Goal: Task Accomplishment & Management: Manage account settings

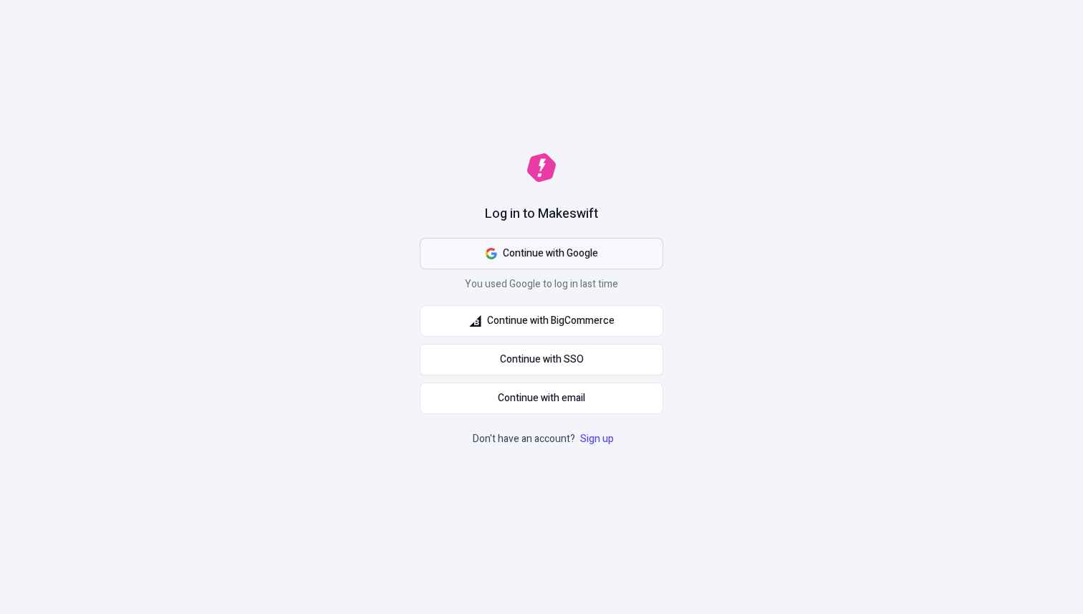
click at [613, 251] on button "Continue with Google" at bounding box center [541, 254] width 243 height 32
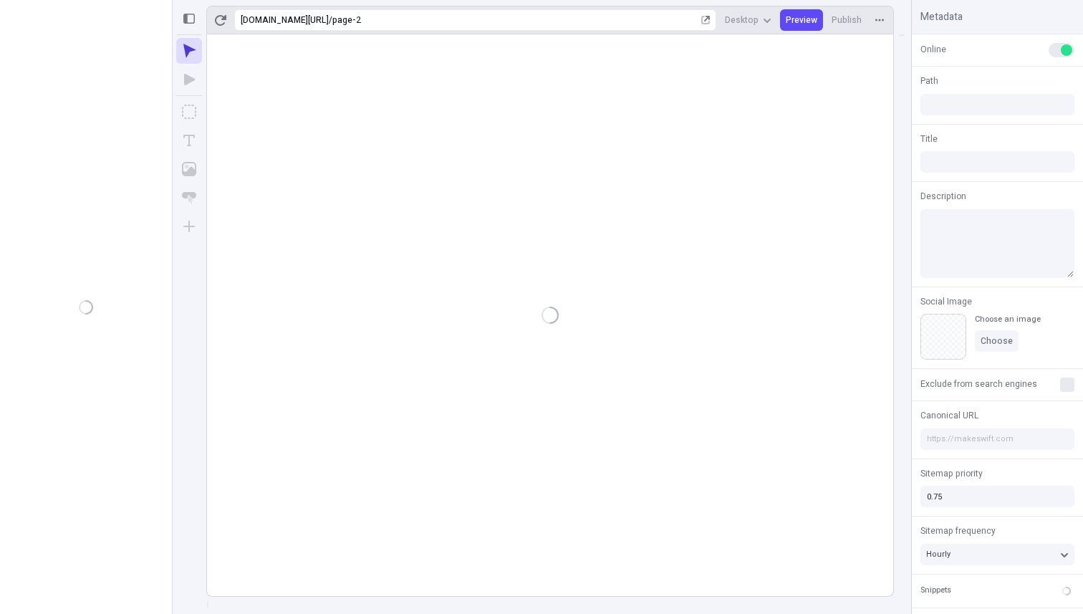
type input "/page-2"
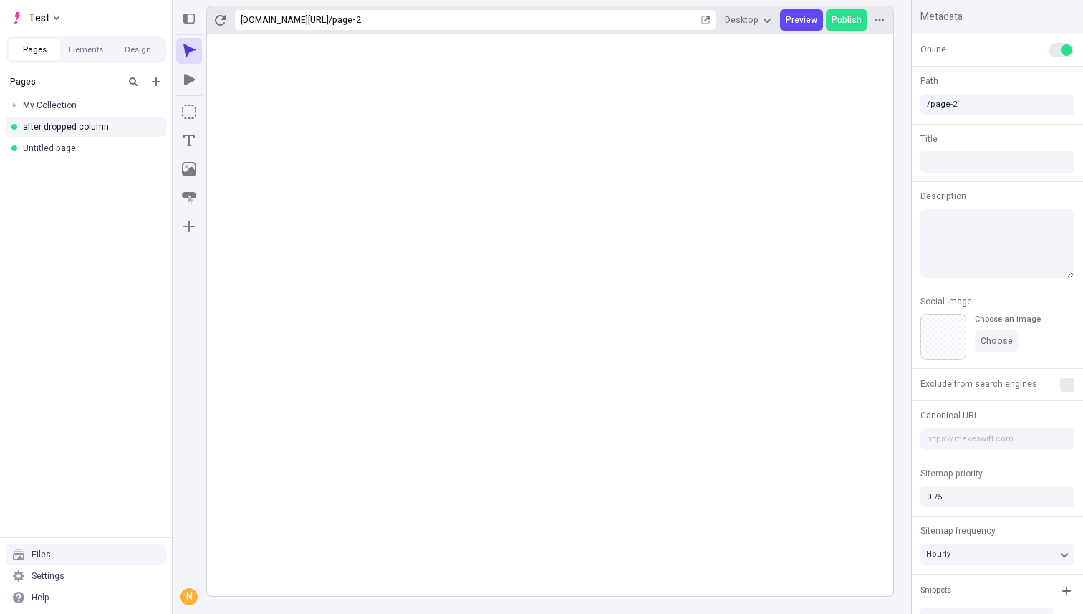
click at [61, 548] on div "Files" at bounding box center [86, 554] width 160 height 21
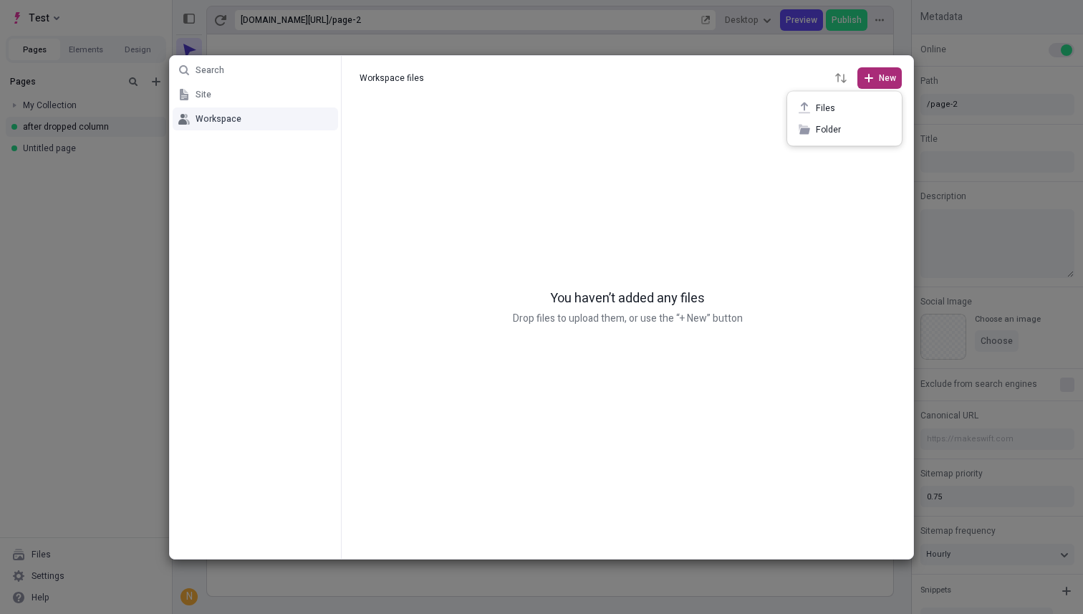
click at [892, 82] on span "New" at bounding box center [887, 77] width 17 height 11
click at [848, 127] on span "Folder" at bounding box center [853, 129] width 74 height 11
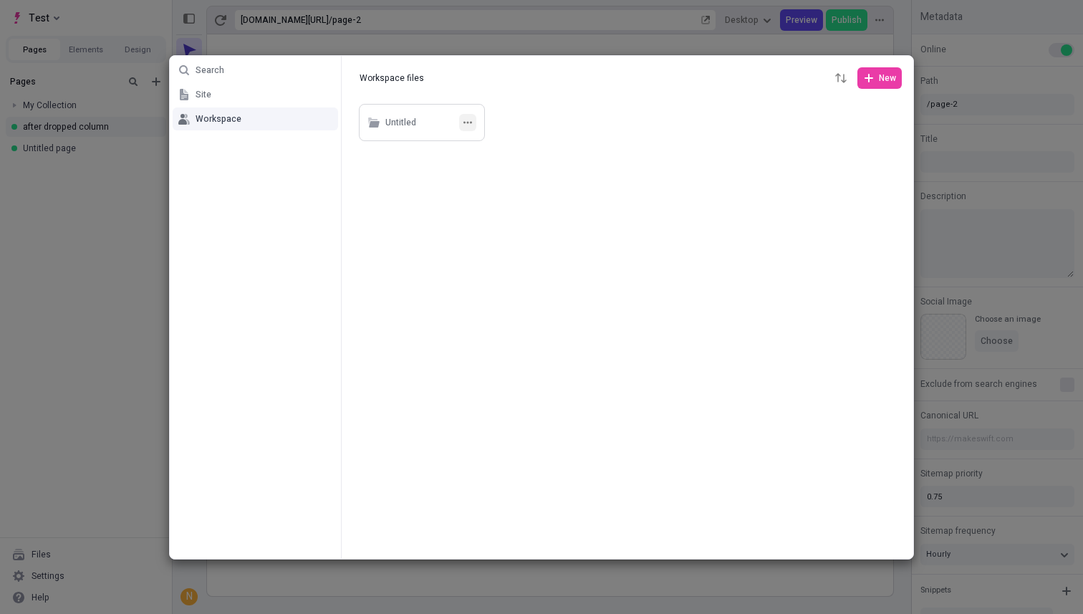
click at [471, 121] on icon "button" at bounding box center [467, 122] width 9 height 2
click at [460, 141] on div "Rename" at bounding box center [467, 150] width 149 height 21
type input "site"
click at [469, 127] on button "button" at bounding box center [467, 122] width 17 height 17
click at [455, 152] on span "Rename" at bounding box center [476, 150] width 109 height 11
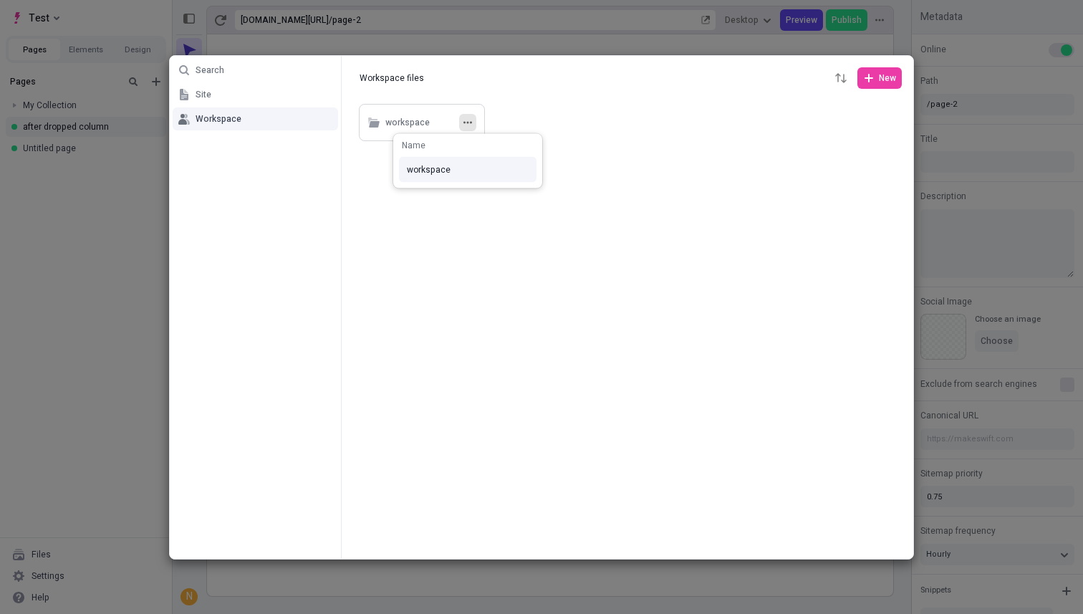
type input "workspace"
click at [214, 93] on button "Site" at bounding box center [255, 94] width 165 height 23
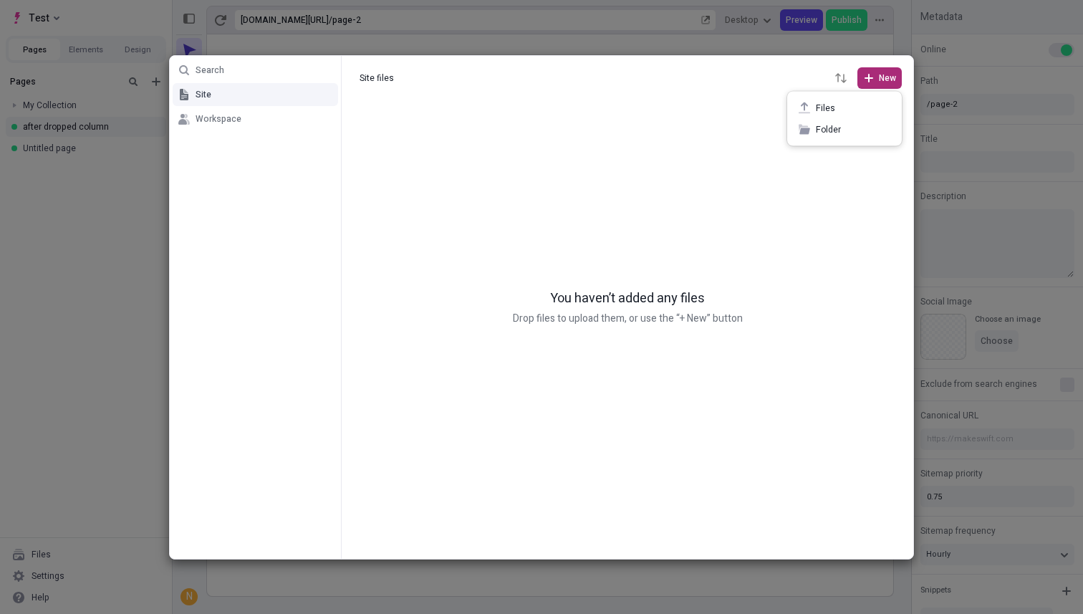
click at [892, 81] on span "New" at bounding box center [887, 77] width 17 height 11
click at [811, 128] on div "Folder" at bounding box center [844, 129] width 115 height 21
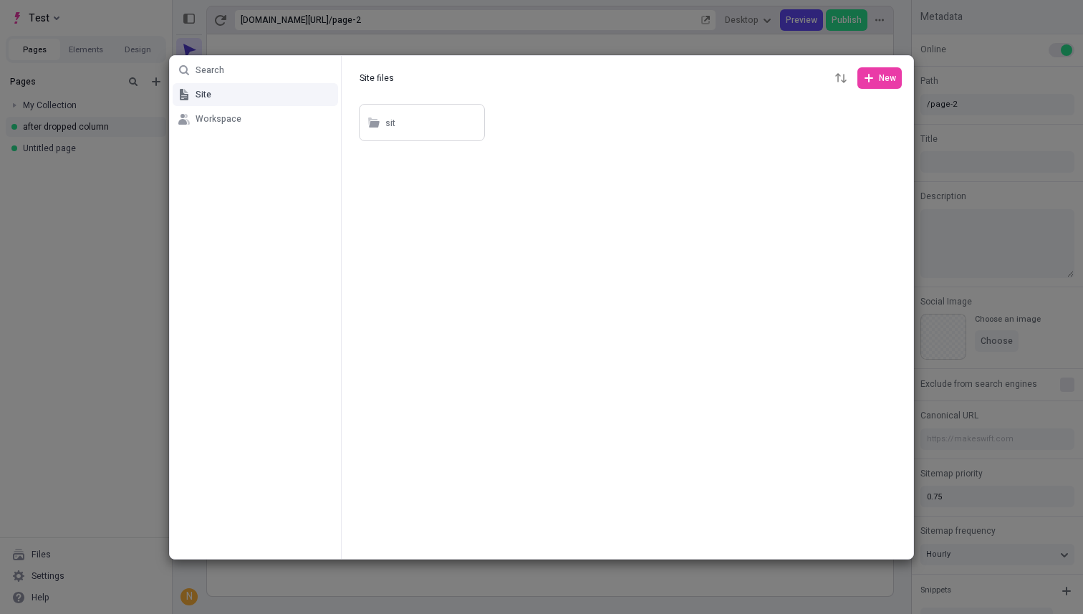
type input "site"
click at [471, 121] on icon "button" at bounding box center [467, 122] width 9 height 2
click at [454, 170] on span "Move to" at bounding box center [476, 171] width 109 height 11
click at [457, 152] on input "text" at bounding box center [467, 151] width 160 height 23
type input "w"
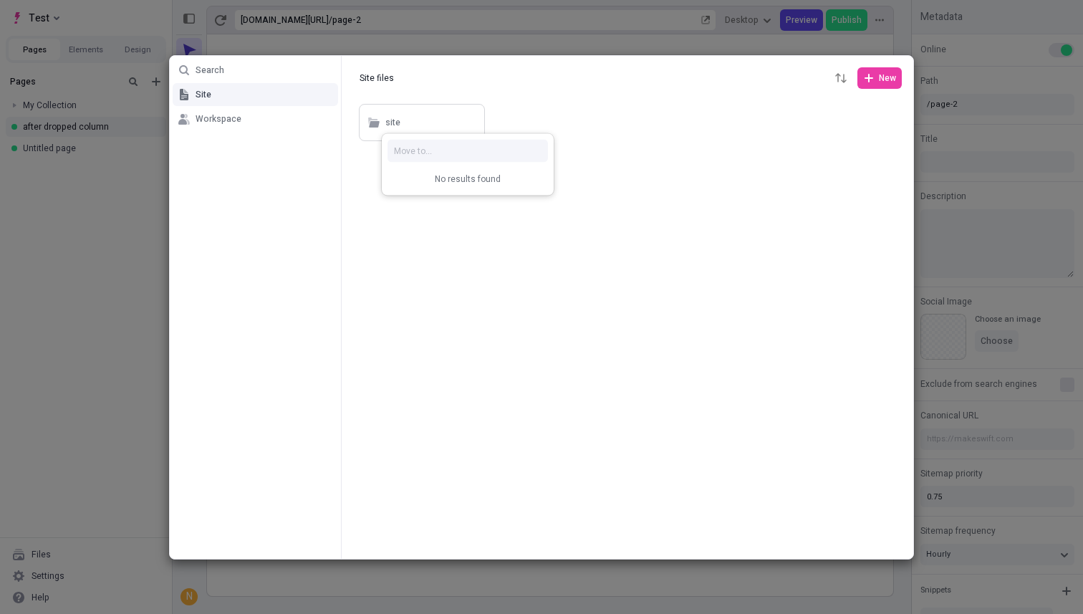
click at [531, 313] on div "Search Site Workspace Site files Site files New site" at bounding box center [541, 307] width 1083 height 614
click at [221, 118] on span "Workspace" at bounding box center [219, 118] width 46 height 11
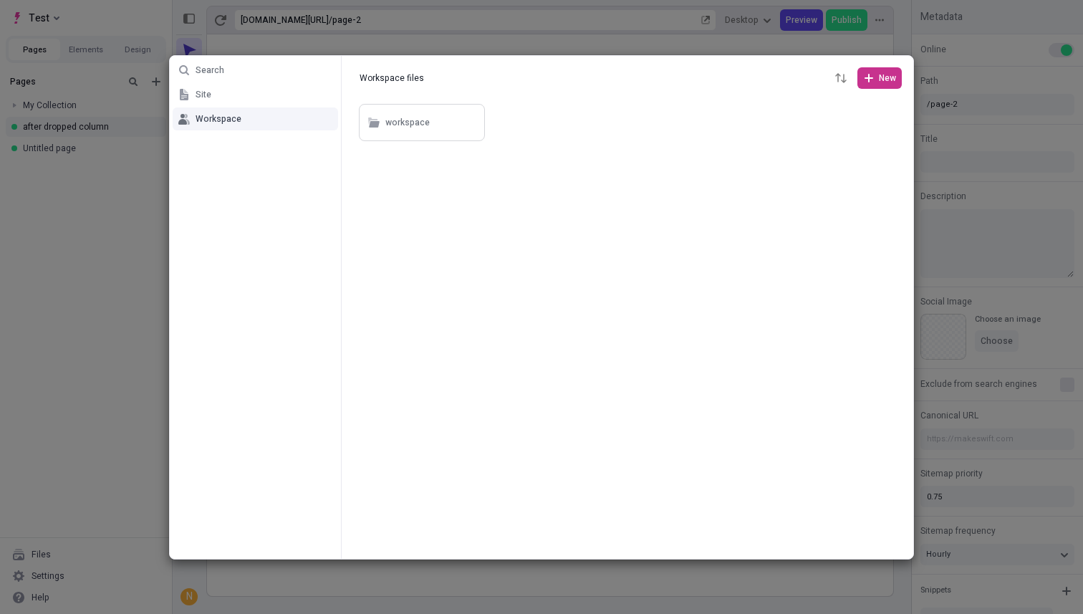
click at [885, 87] on button "New" at bounding box center [879, 77] width 44 height 21
click at [872, 107] on span "Files" at bounding box center [853, 107] width 74 height 11
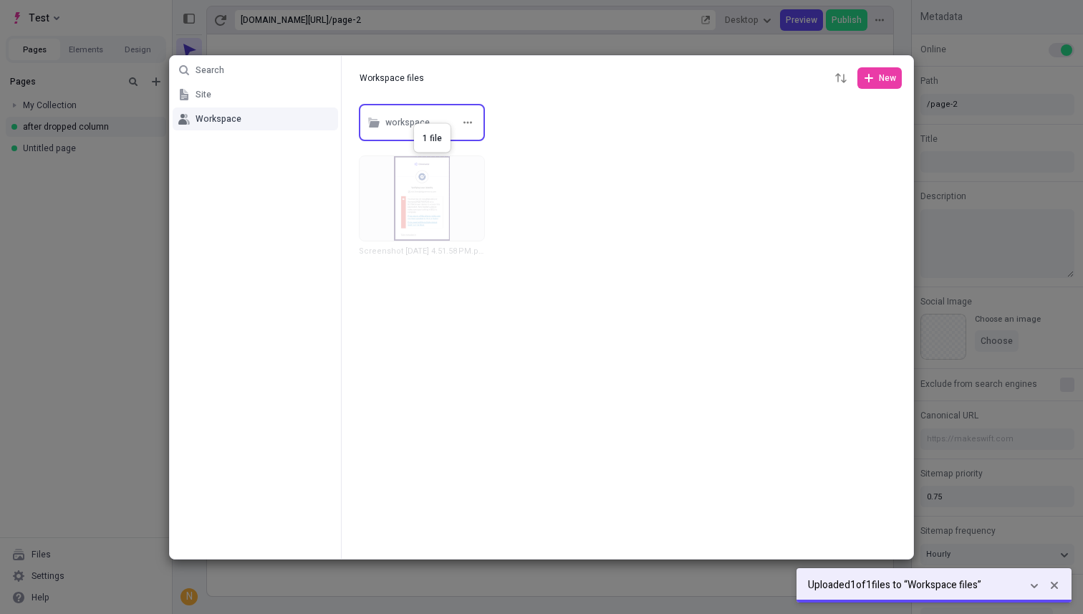
drag, startPoint x: 428, startPoint y: 218, endPoint x: 414, endPoint y: 120, distance: 99.1
click at [392, 117] on div "workspace" at bounding box center [407, 122] width 44 height 21
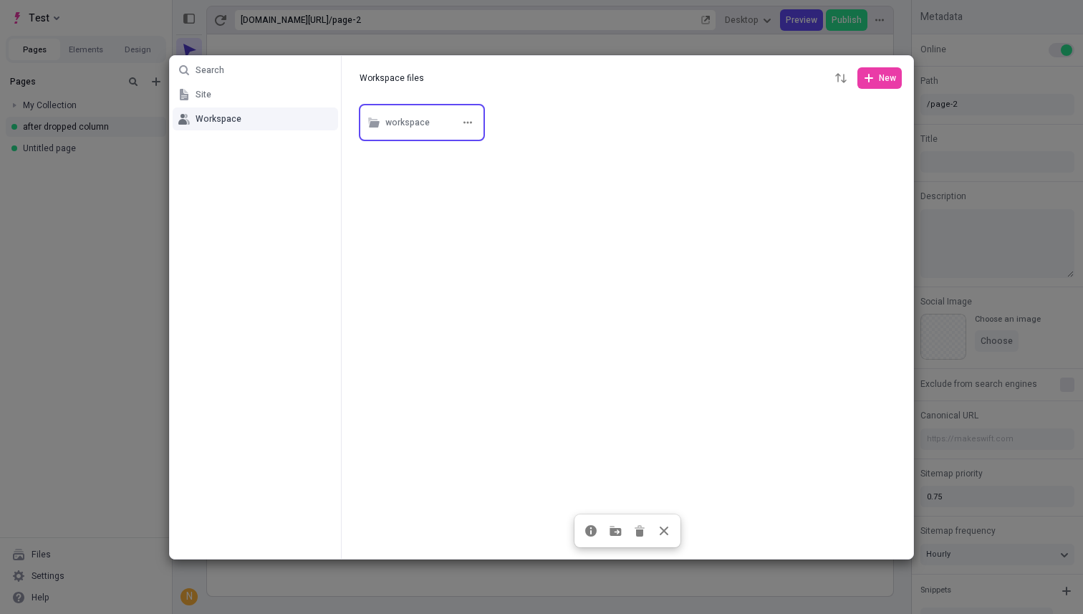
click at [400, 129] on div "workspace" at bounding box center [407, 122] width 44 height 21
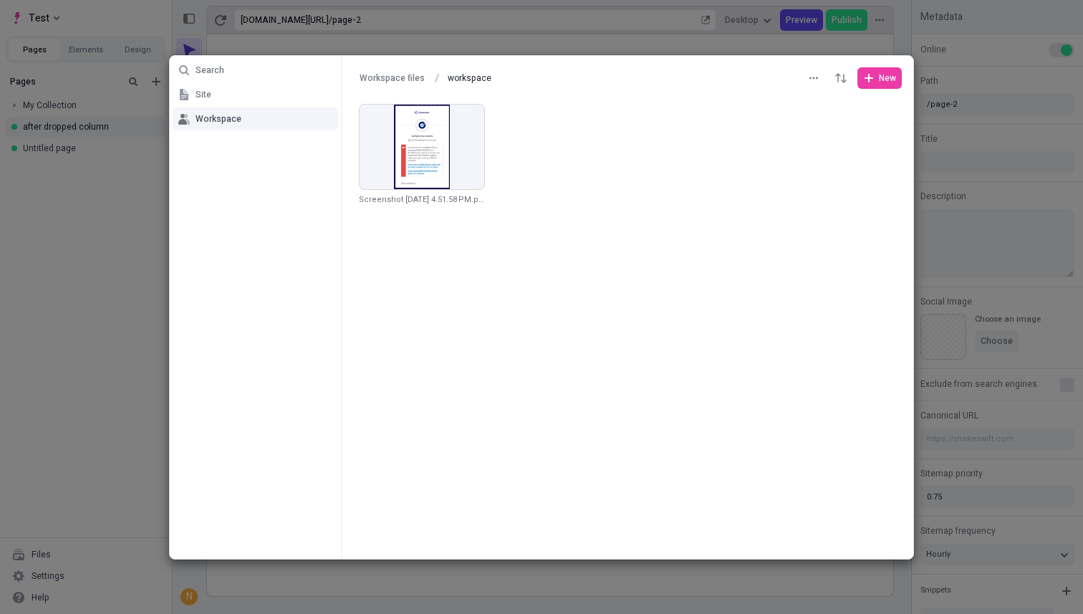
click at [443, 286] on div at bounding box center [627, 330] width 571 height 458
click at [228, 97] on button "Site" at bounding box center [255, 94] width 165 height 23
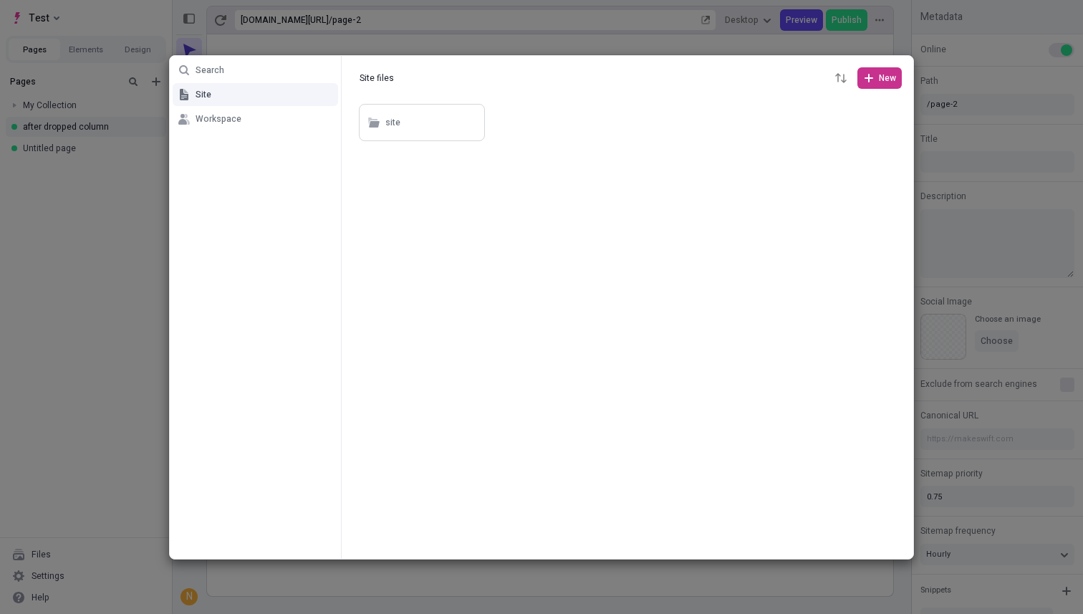
click at [865, 79] on icon "button" at bounding box center [868, 77] width 11 height 11
click at [836, 115] on div "Files" at bounding box center [844, 107] width 115 height 21
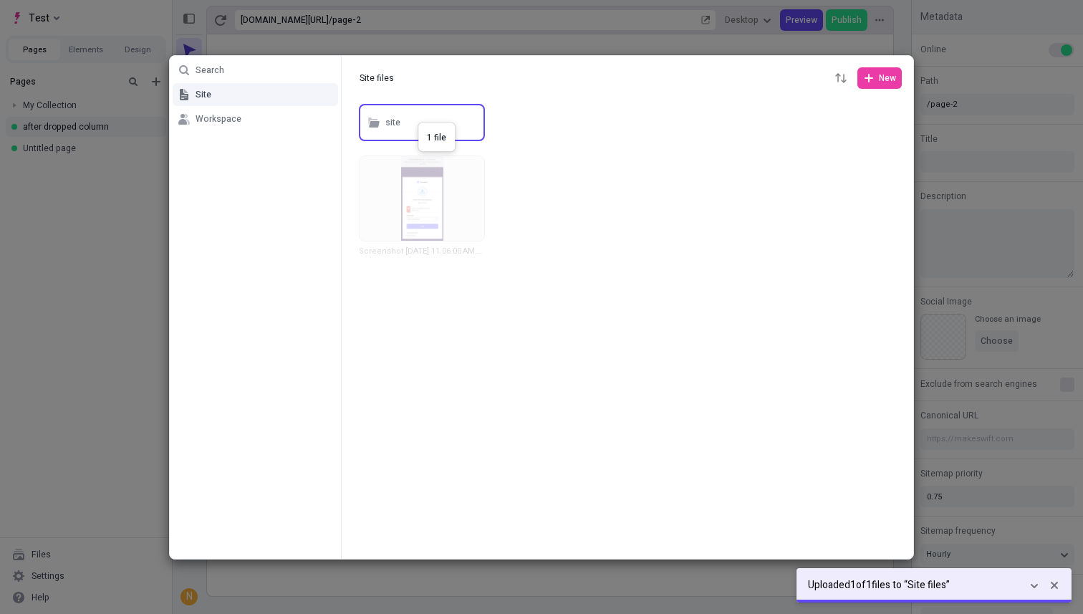
drag, startPoint x: 440, startPoint y: 201, endPoint x: 418, endPoint y: 122, distance: 82.3
click at [397, 130] on div "site" at bounding box center [392, 122] width 15 height 21
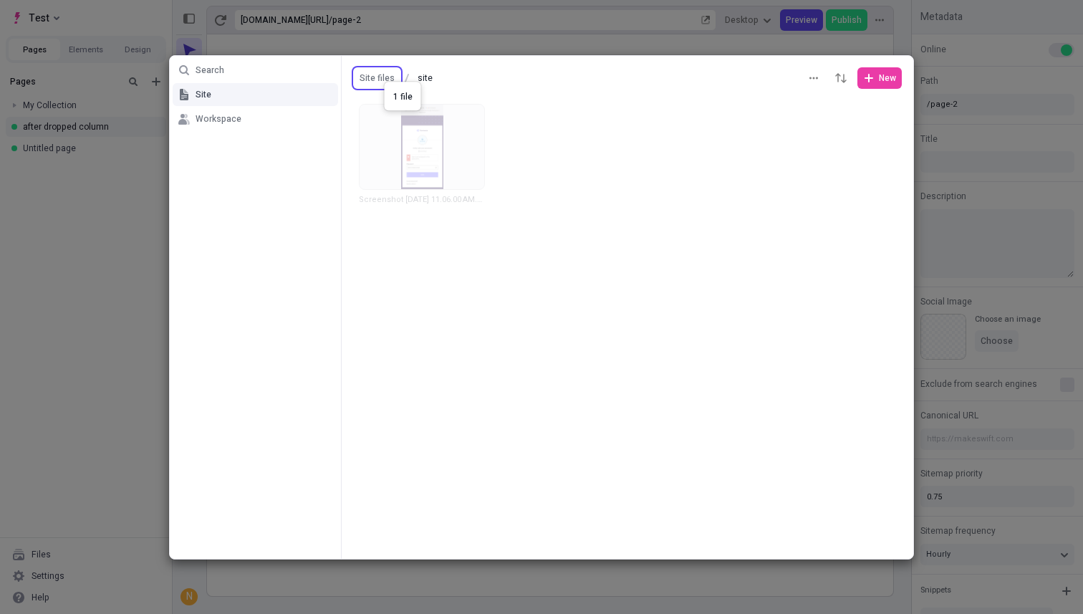
drag, startPoint x: 418, startPoint y: 134, endPoint x: 381, endPoint y: 77, distance: 68.3
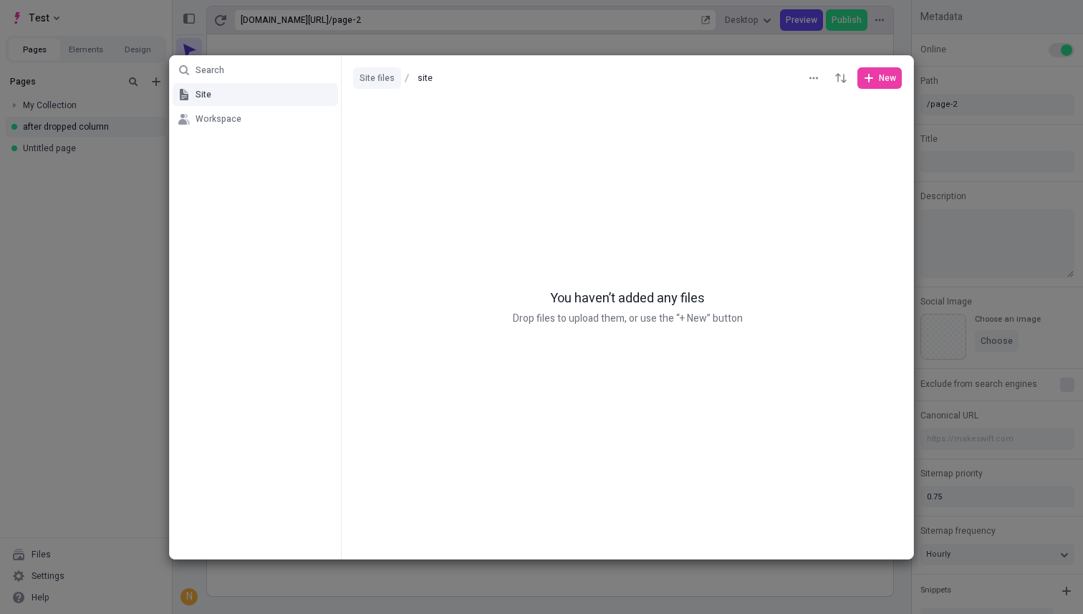
click at [370, 74] on button "Site files" at bounding box center [377, 77] width 48 height 21
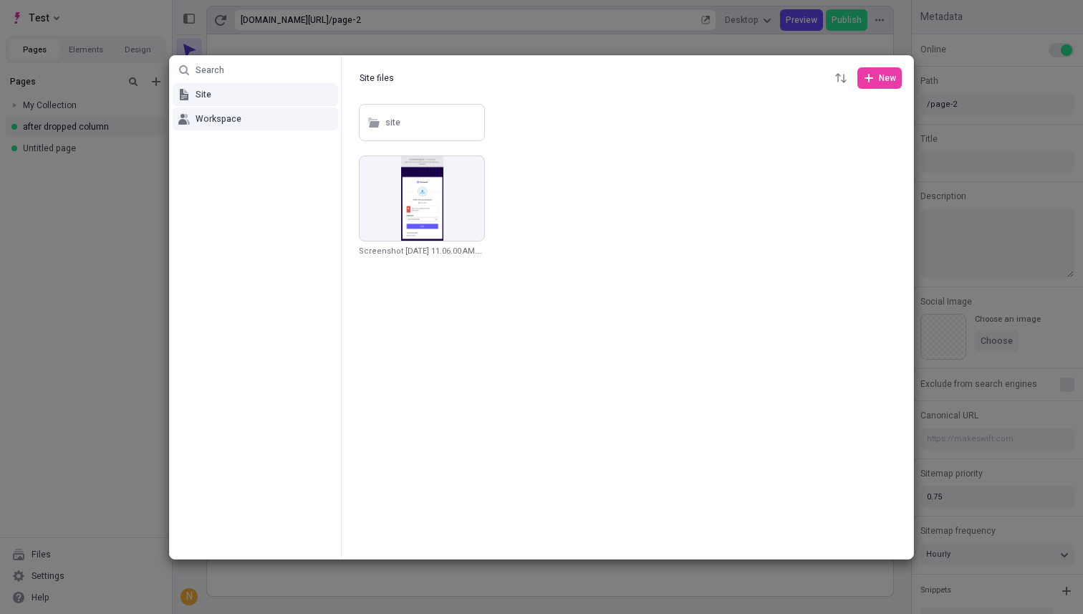
click at [215, 123] on span "Workspace" at bounding box center [219, 118] width 46 height 11
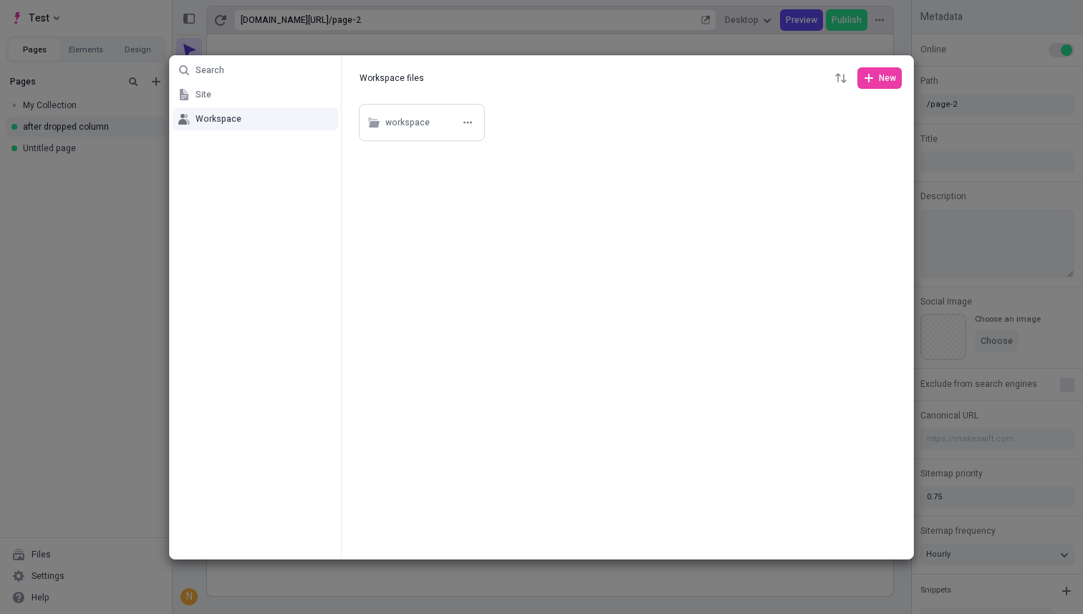
click at [414, 121] on div "workspace" at bounding box center [407, 122] width 44 height 21
drag, startPoint x: 418, startPoint y: 142, endPoint x: 396, endPoint y: 74, distance: 70.9
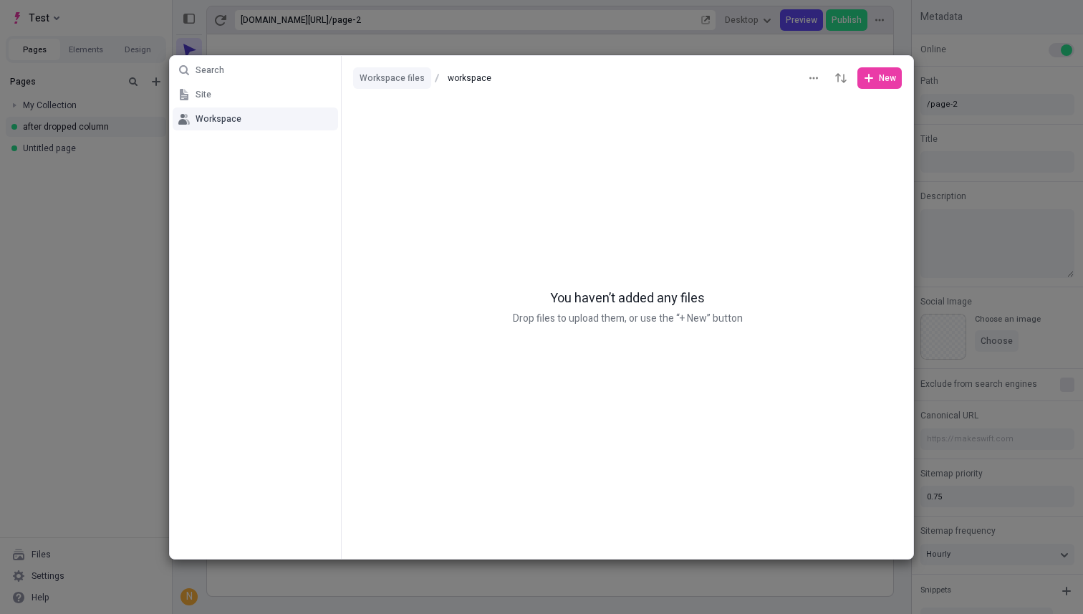
click at [367, 77] on button "Workspace files" at bounding box center [392, 77] width 78 height 21
type input "Workspace files"
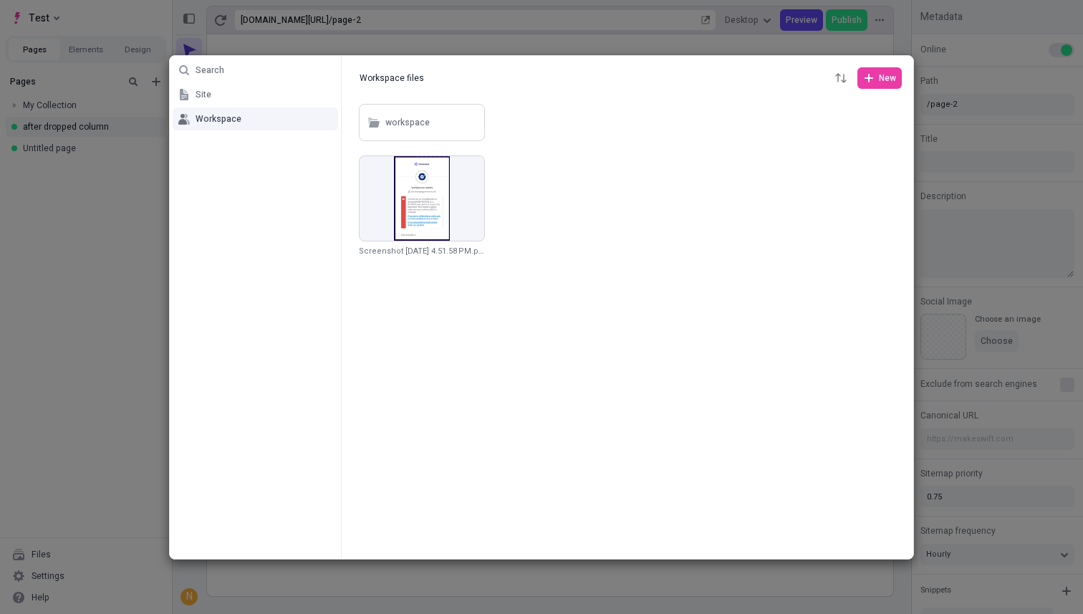
click at [504, 404] on div at bounding box center [627, 330] width 571 height 458
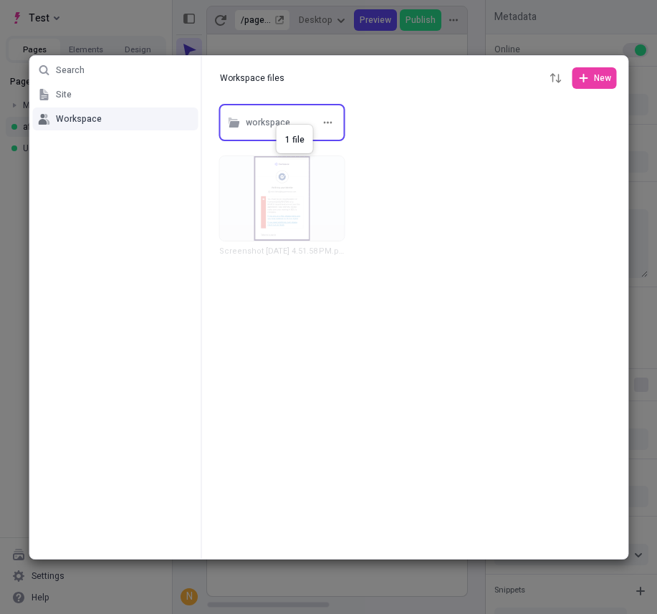
drag, startPoint x: 291, startPoint y: 206, endPoint x: 275, endPoint y: 124, distance: 83.8
